Goal: Task Accomplishment & Management: Use online tool/utility

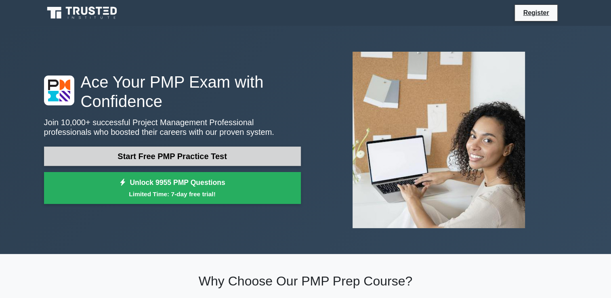
click at [216, 159] on link "Start Free PMP Practice Test" at bounding box center [172, 156] width 257 height 19
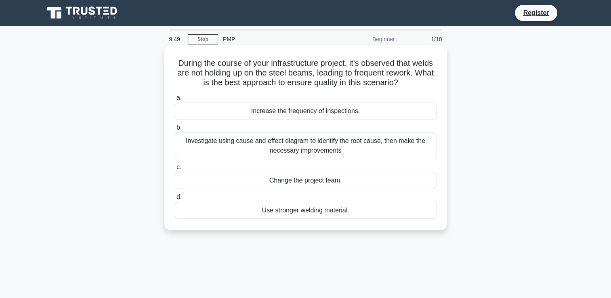
click at [250, 114] on div "Increase the frequency of inspections." at bounding box center [306, 111] width 262 height 17
click at [175, 101] on input "a. Increase the frequency of inspections." at bounding box center [175, 97] width 0 height 5
